Goal: Contribute content: Contribute content

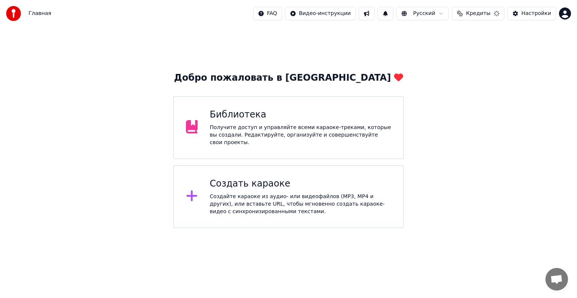
click at [258, 178] on div "Создать караоке" at bounding box center [300, 184] width 181 height 12
click at [218, 110] on div "Библиотека Получите доступ и управляйте всеми караоке-треками, которые вы созда…" at bounding box center [288, 127] width 231 height 63
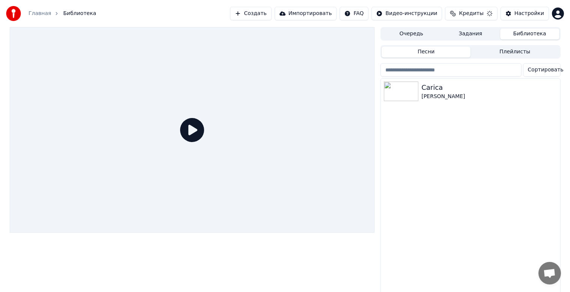
click at [198, 131] on icon at bounding box center [192, 130] width 24 height 24
click at [412, 89] on img at bounding box center [401, 91] width 35 height 20
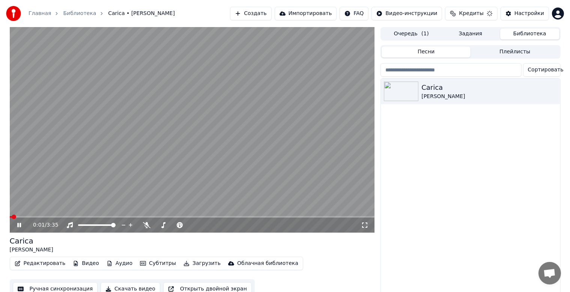
click at [30, 216] on span at bounding box center [192, 217] width 365 height 2
click at [148, 226] on icon at bounding box center [147, 225] width 8 height 6
click at [171, 225] on span at bounding box center [174, 225] width 38 height 2
click at [155, 223] on span at bounding box center [157, 225] width 5 height 5
click at [19, 228] on div "0:24 / 3:35" at bounding box center [192, 225] width 359 height 8
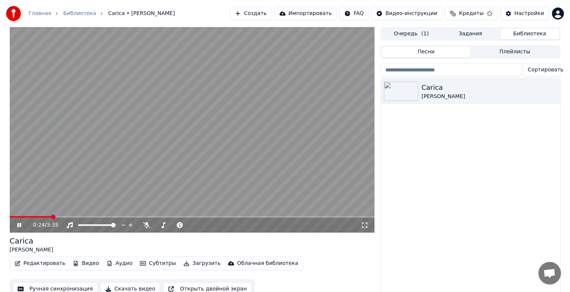
click at [18, 225] on icon at bounding box center [19, 225] width 4 height 5
click at [49, 261] on button "Редактировать" at bounding box center [40, 263] width 57 height 11
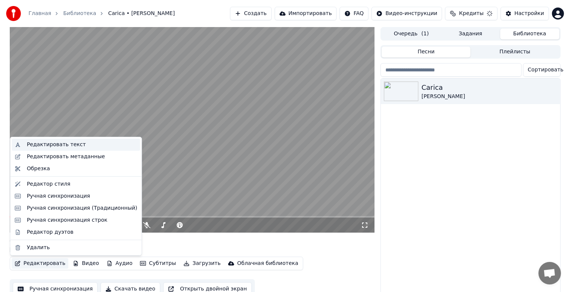
click at [34, 148] on div "Редактировать текст" at bounding box center [56, 145] width 59 height 8
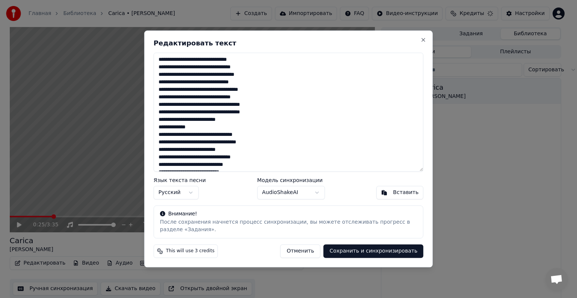
drag, startPoint x: 200, startPoint y: 66, endPoint x: 221, endPoint y: 66, distance: 21.4
click at [221, 66] on textarea at bounding box center [289, 112] width 270 height 119
click at [423, 39] on button "Close" at bounding box center [423, 40] width 6 height 6
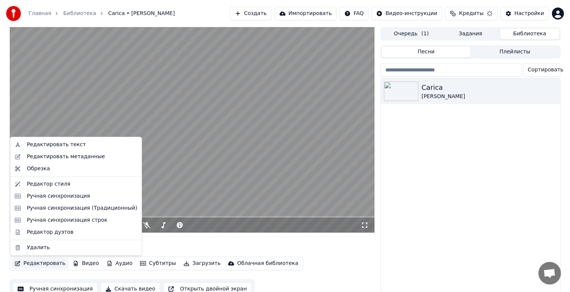
click at [26, 261] on button "Редактировать" at bounding box center [40, 263] width 57 height 11
click at [45, 146] on div "Редактировать текст" at bounding box center [56, 145] width 59 height 8
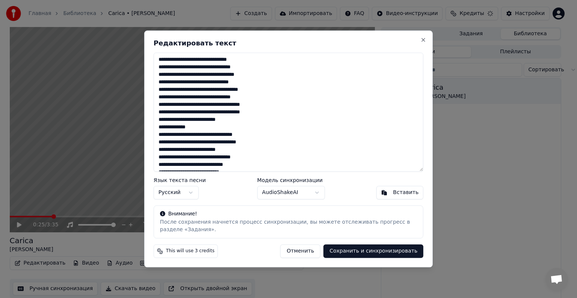
drag, startPoint x: 201, startPoint y: 68, endPoint x: 221, endPoint y: 69, distance: 20.3
click at [221, 69] on textarea at bounding box center [289, 112] width 270 height 119
type textarea "**********"
click at [370, 247] on button "Сохранить и синхронизировать" at bounding box center [373, 252] width 100 height 14
click at [374, 252] on button "Сохранить и синхронизировать" at bounding box center [373, 252] width 100 height 14
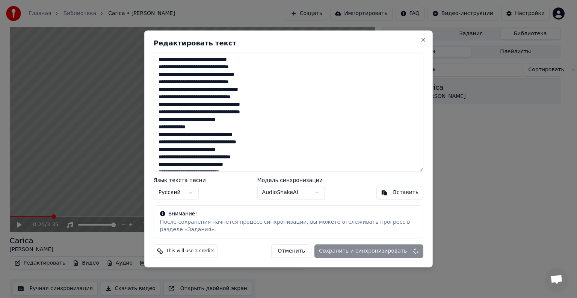
click at [302, 193] on body "Главная Библиотека Carica • [PERSON_NAME] Создать Импортировать FAQ Видео-инстр…" at bounding box center [285, 149] width 570 height 298
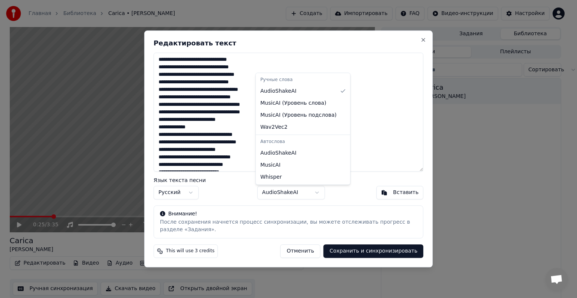
click at [358, 190] on body "Главная Библиотека Carica • [PERSON_NAME] Создать Импортировать FAQ Видео-инстр…" at bounding box center [285, 149] width 570 height 298
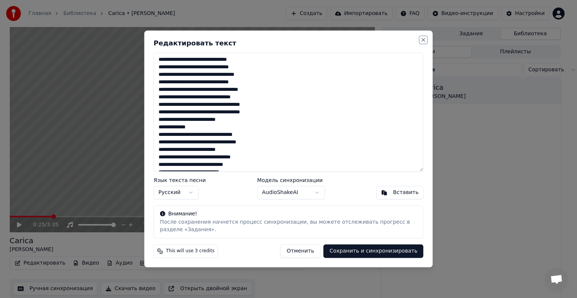
click at [421, 42] on button "Close" at bounding box center [423, 40] width 6 height 6
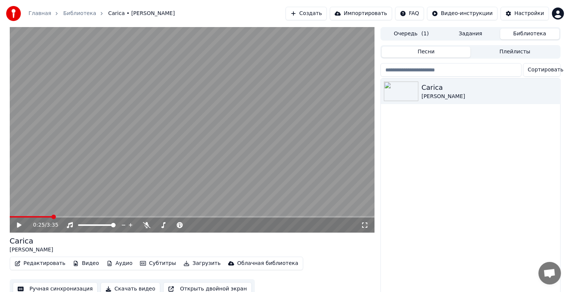
click at [44, 8] on div "Главная Библиотека Carica • [PERSON_NAME]" at bounding box center [90, 13] width 169 height 15
click at [44, 12] on link "Главная" at bounding box center [40, 14] width 23 height 8
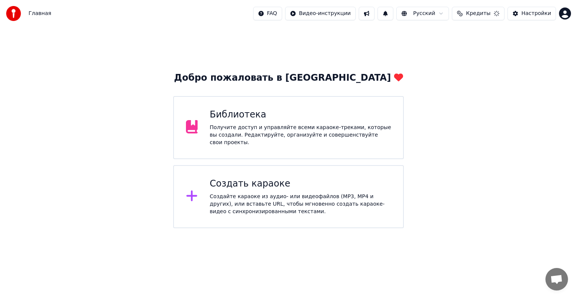
click at [42, 13] on span "Главная" at bounding box center [40, 14] width 23 height 8
click at [251, 135] on div "Получите доступ и управляйте всеми караоке-треками, которые вы создали. Редакти…" at bounding box center [300, 135] width 181 height 23
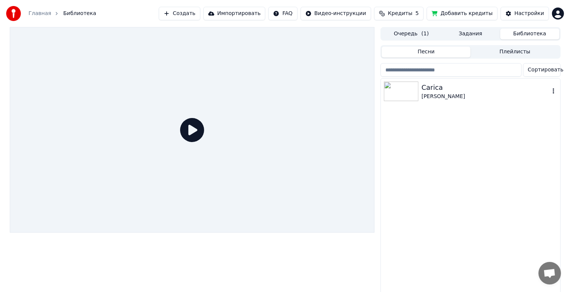
click at [388, 87] on img at bounding box center [401, 91] width 35 height 20
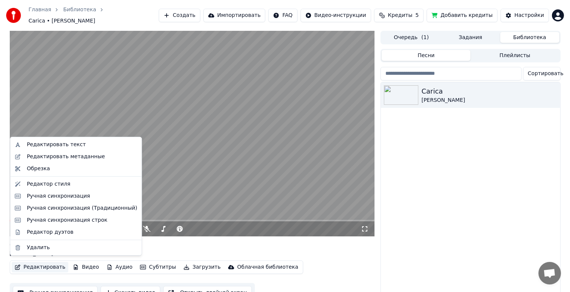
click at [44, 264] on button "Редактировать" at bounding box center [40, 267] width 57 height 11
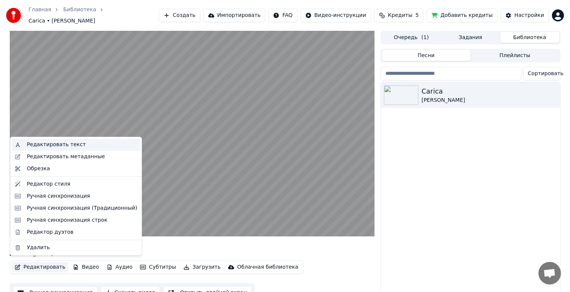
click at [53, 144] on div "Редактировать текст" at bounding box center [56, 145] width 59 height 8
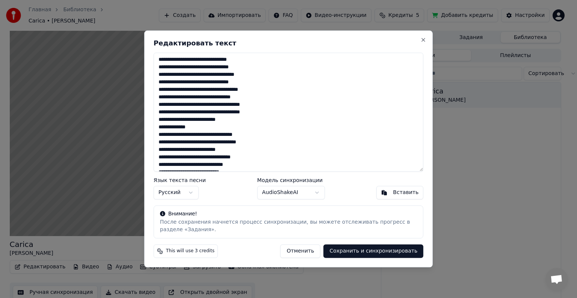
click at [374, 253] on button "Сохранить и синхронизировать" at bounding box center [373, 252] width 100 height 14
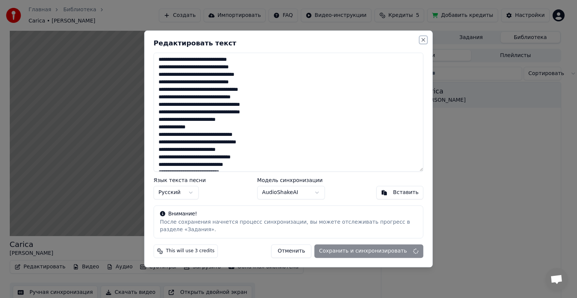
click at [423, 41] on button "Close" at bounding box center [423, 40] width 6 height 6
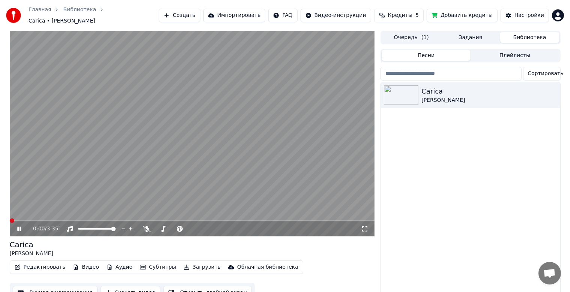
click at [10, 218] on span at bounding box center [12, 220] width 5 height 5
click at [20, 226] on icon at bounding box center [19, 228] width 4 height 5
click at [39, 265] on button "Редактировать" at bounding box center [40, 267] width 57 height 11
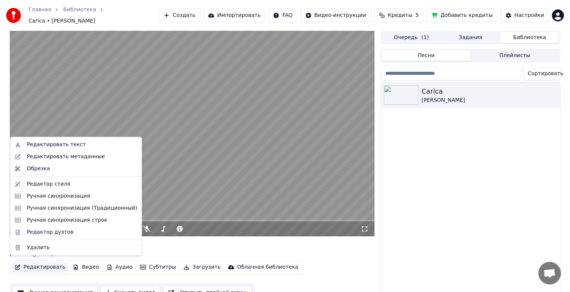
click at [199, 16] on button "Создать" at bounding box center [179, 16] width 41 height 14
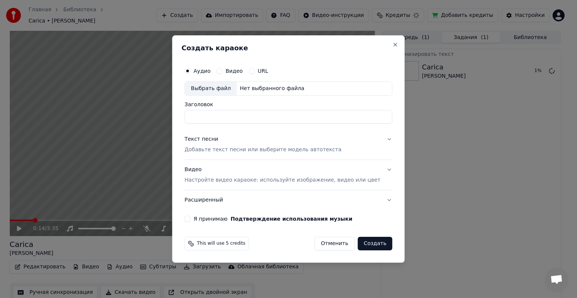
click at [383, 41] on div "Создать караоке Аудио Видео URL Выбрать файл Нет выбранного файла Заголовок Тек…" at bounding box center [288, 149] width 232 height 228
click at [385, 48] on div "Создать караоке Аудио Видео URL Выбрать файл Нет выбранного файла Заголовок Тек…" at bounding box center [288, 149] width 232 height 228
click at [392, 44] on button "Close" at bounding box center [395, 45] width 6 height 6
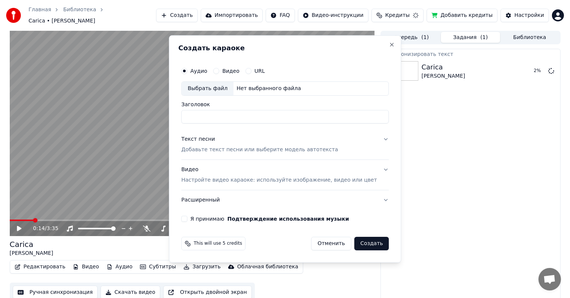
click at [380, 44] on div "Создать караоке Аудио Видео URL Выбрать файл Нет выбранного файла Заголовок Тек…" at bounding box center [285, 149] width 232 height 228
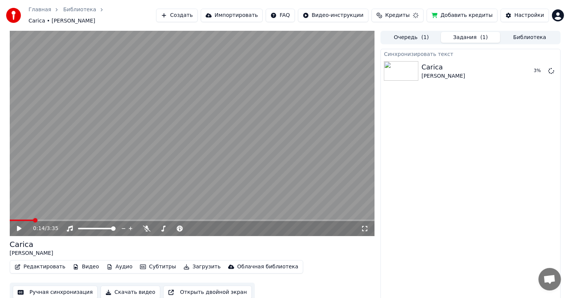
click at [81, 13] on link "Библиотека" at bounding box center [79, 10] width 33 height 8
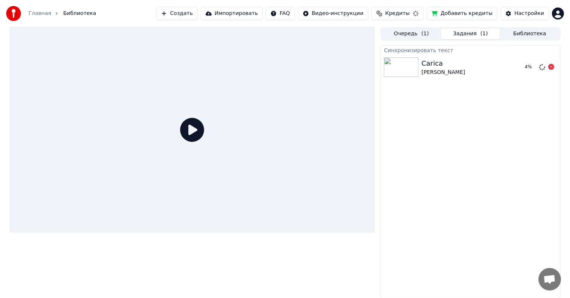
click at [416, 64] on img at bounding box center [401, 67] width 35 height 20
click at [437, 68] on div "Carica" at bounding box center [444, 63] width 44 height 11
click at [517, 69] on button "Воспроизвести" at bounding box center [518, 67] width 54 height 14
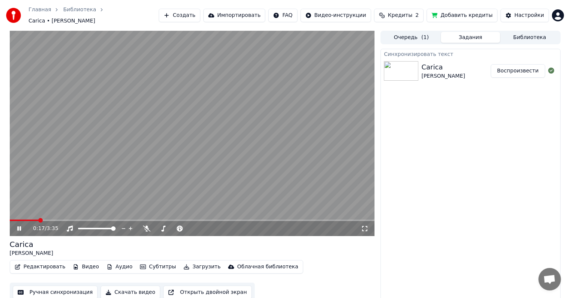
click at [18, 226] on icon at bounding box center [19, 228] width 4 height 5
click at [558, 15] on html "Главная Библиотека Carica • [PERSON_NAME] Создать Импортировать FAQ Видео-инстр…" at bounding box center [285, 149] width 570 height 298
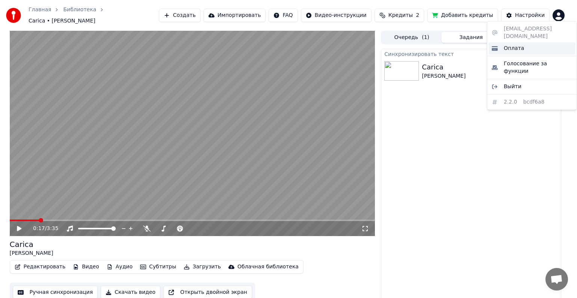
click at [549, 42] on div "Оплата" at bounding box center [532, 48] width 86 height 12
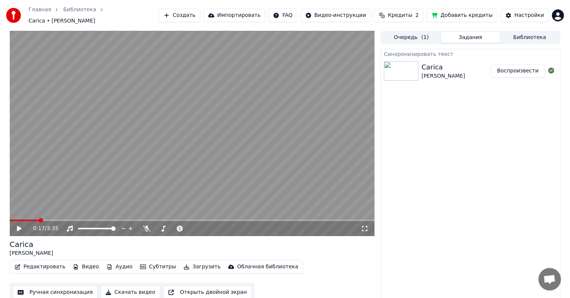
click at [561, 13] on html "Главная Библиотека Carica • [PERSON_NAME] Создать Импортировать FAQ Видео-инстр…" at bounding box center [285, 149] width 570 height 298
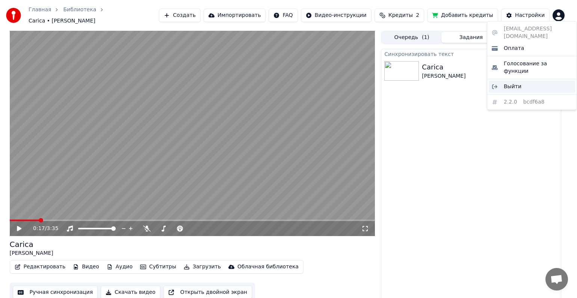
click at [516, 83] on span "Выйти" at bounding box center [513, 87] width 18 height 8
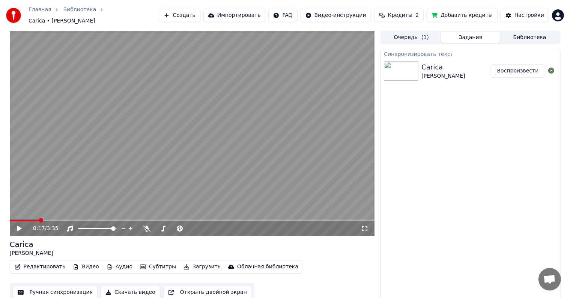
click at [562, 10] on html "Главная Библиотека Carica • [PERSON_NAME] Создать Импортировать FAQ Видео-инстр…" at bounding box center [285, 149] width 570 height 298
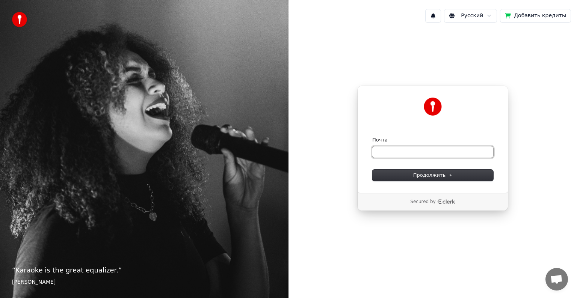
click at [386, 154] on input "Почта" at bounding box center [432, 151] width 121 height 11
click at [415, 177] on span "Продолжить" at bounding box center [432, 175] width 39 height 7
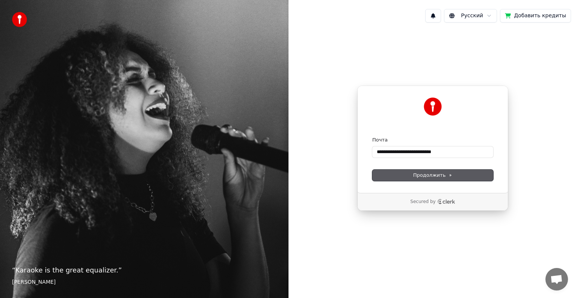
type input "**********"
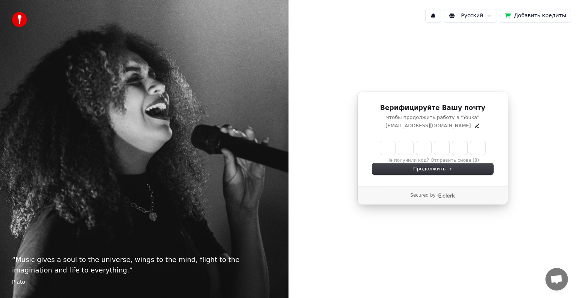
click at [391, 146] on input "Enter verification code" at bounding box center [432, 148] width 105 height 14
type input "******"
